Goal: Navigation & Orientation: Find specific page/section

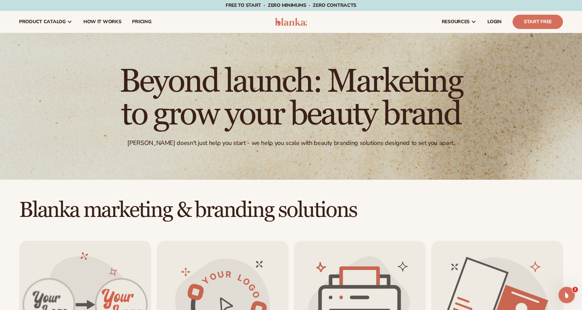
click at [52, 155] on div "Beyond launch: Marketing to grow your beauty brand Blanka doesn't just help you…" at bounding box center [291, 106] width 582 height 146
click at [493, 21] on span "LOGIN" at bounding box center [495, 21] width 14 height 5
click at [494, 22] on span "LOGIN" at bounding box center [495, 21] width 14 height 5
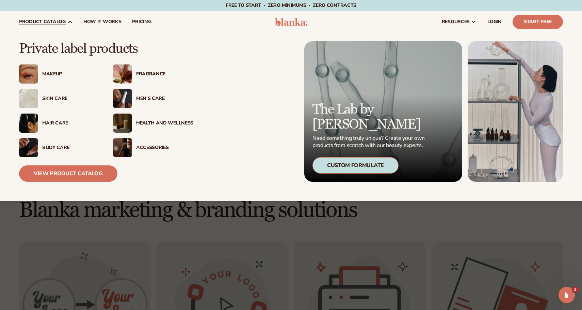
click at [45, 18] on link "product catalog" at bounding box center [46, 22] width 64 height 22
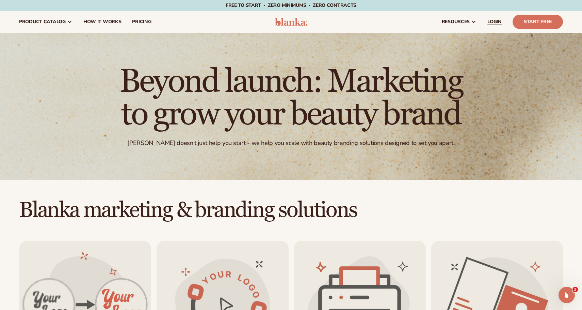
click at [499, 19] on span "LOGIN" at bounding box center [495, 21] width 14 height 5
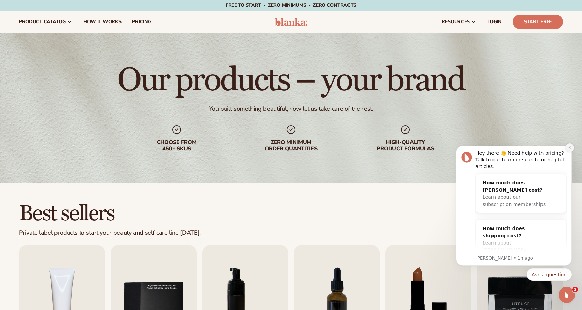
click at [570, 148] on icon "Dismiss notification" at bounding box center [570, 147] width 2 height 2
